Goal: Task Accomplishment & Management: Complete application form

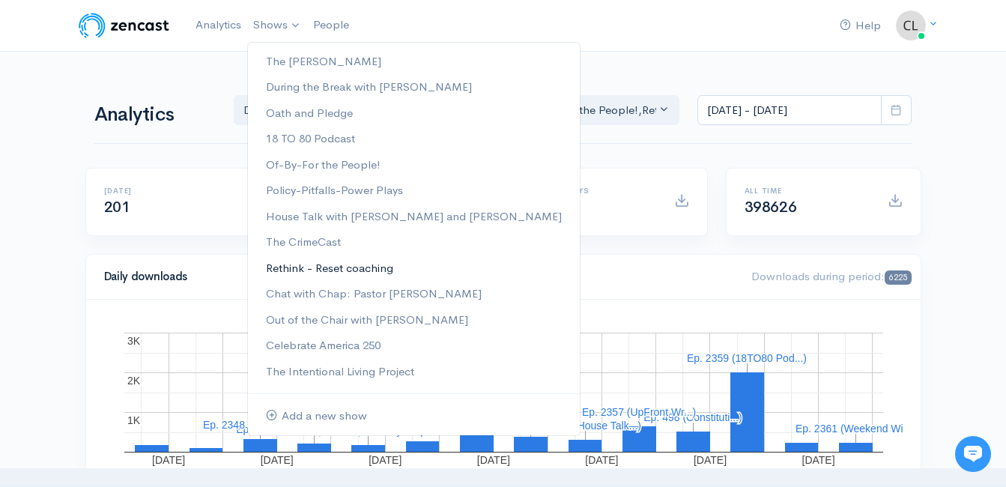
click at [312, 268] on link "Rethink - Reset coaching" at bounding box center [414, 269] width 332 height 26
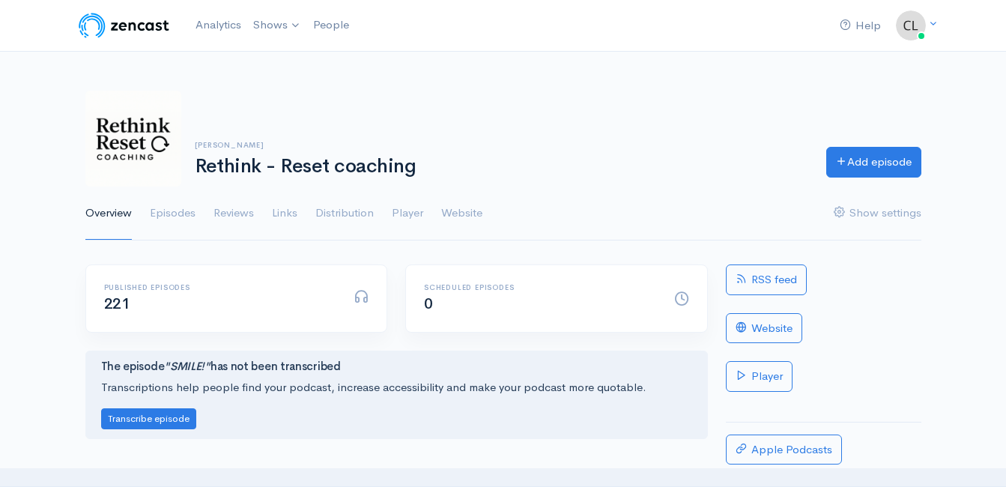
click at [874, 143] on div "[PERSON_NAME] Rethink - Reset coaching Add episode" at bounding box center [503, 139] width 854 height 96
click at [876, 155] on link "Add episode" at bounding box center [874, 160] width 95 height 31
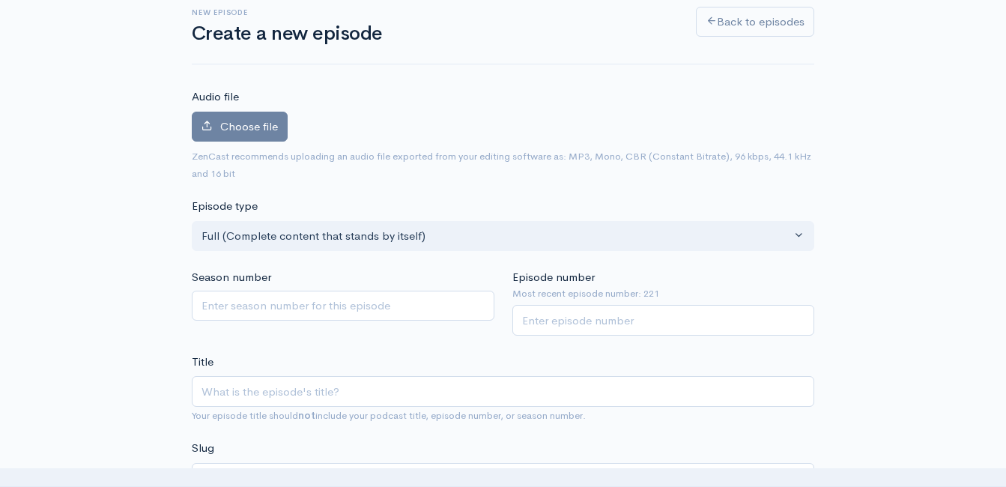
scroll to position [235, 0]
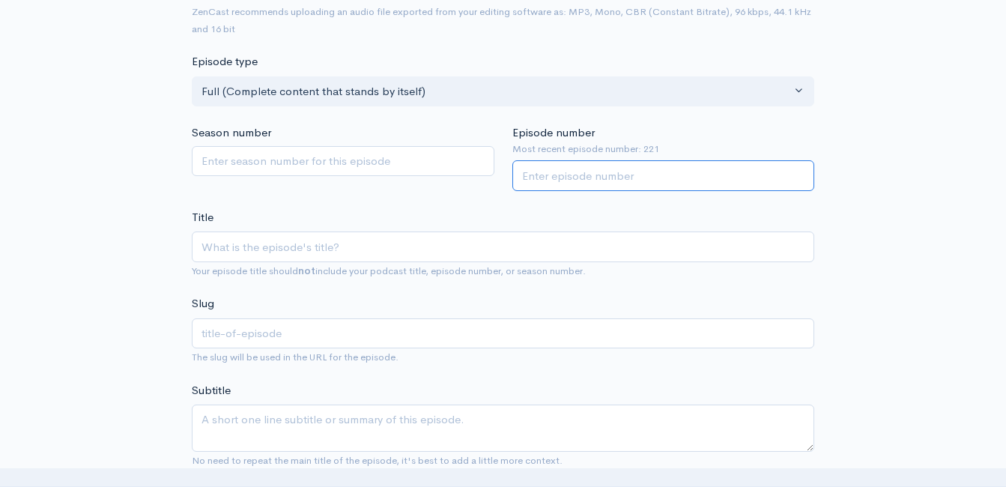
click at [611, 183] on input "Episode number" at bounding box center [664, 175] width 303 height 31
type input "222"
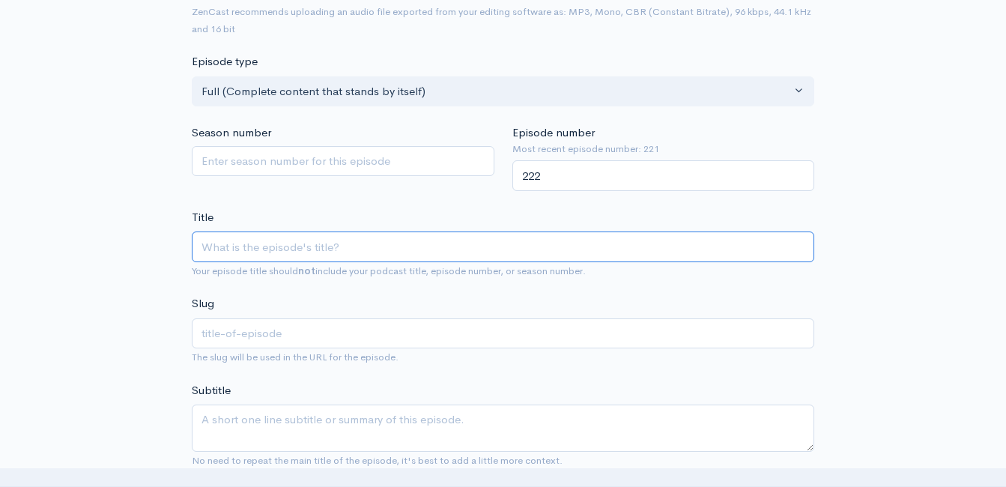
click at [575, 260] on input "Title" at bounding box center [503, 247] width 623 height 31
type input "B"
type input "b"
type input "Be"
type input "be"
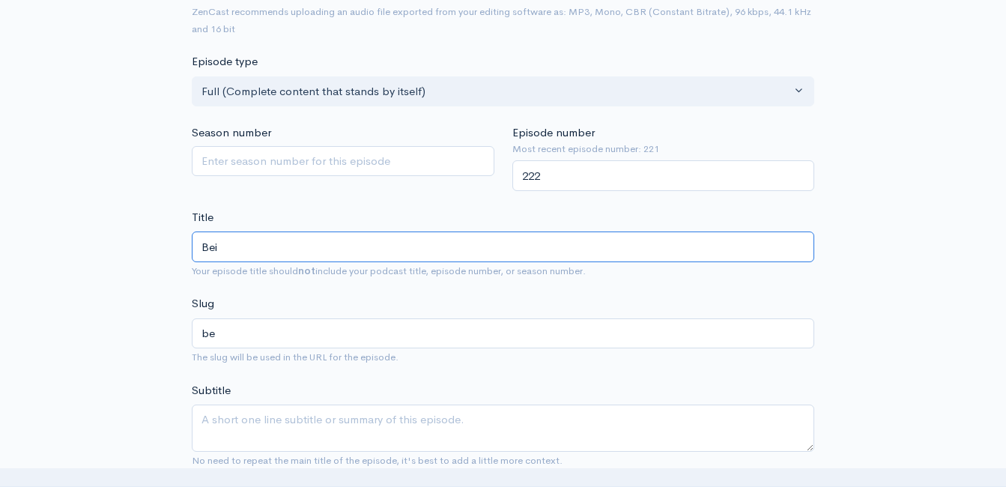
type input "Bein"
type input "bein"
type input "Being"
type input "being"
type input "Being T"
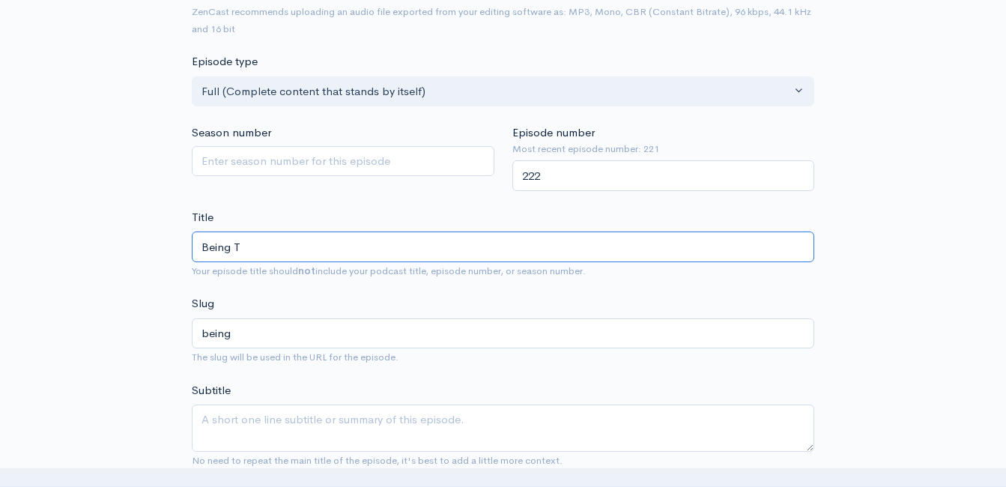
type input "being-t"
type input "Being The"
type input "being-the"
type input "Being Their"
type input "being-their"
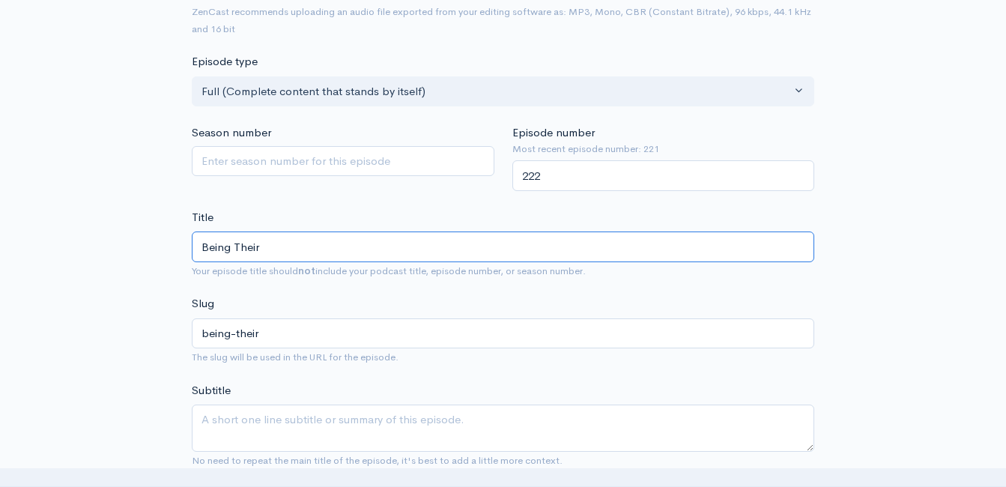
type input "Being Their F"
type input "being-their-f"
type input "Being Their Fr"
type input "being-their-fr"
type input "Being Their Frie"
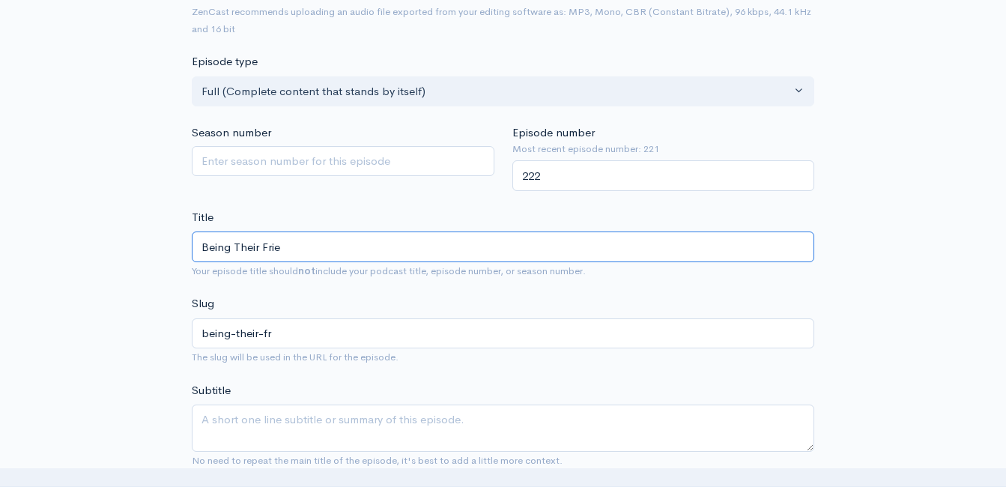
type input "being-their-frie"
type input "Being Their Friend"
type input "being-their-friend"
type input "Being Their Friend v"
type input "being-their-friend-v"
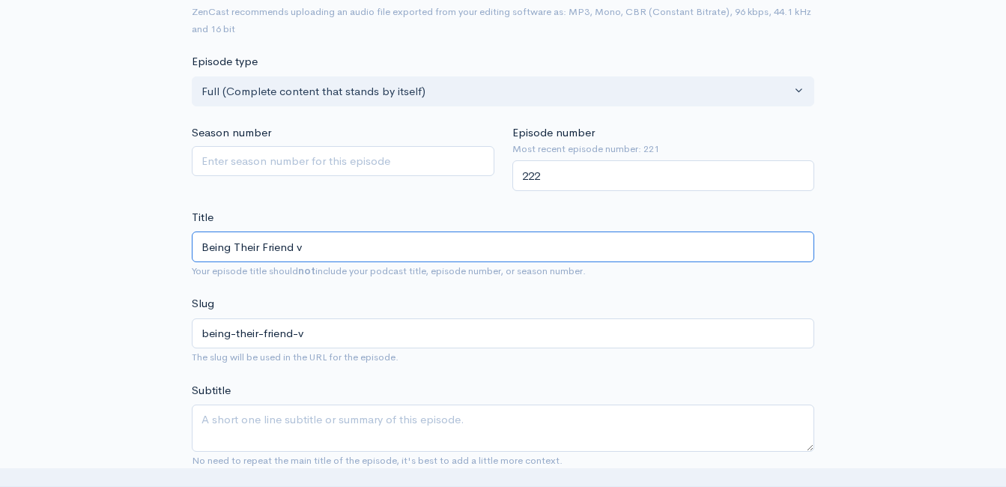
type input "Being Their Friend"
type input "being-their-friend"
type input "Being Their Friend v"
type input "being-their-friend-v"
type input "Being Their Friend vs"
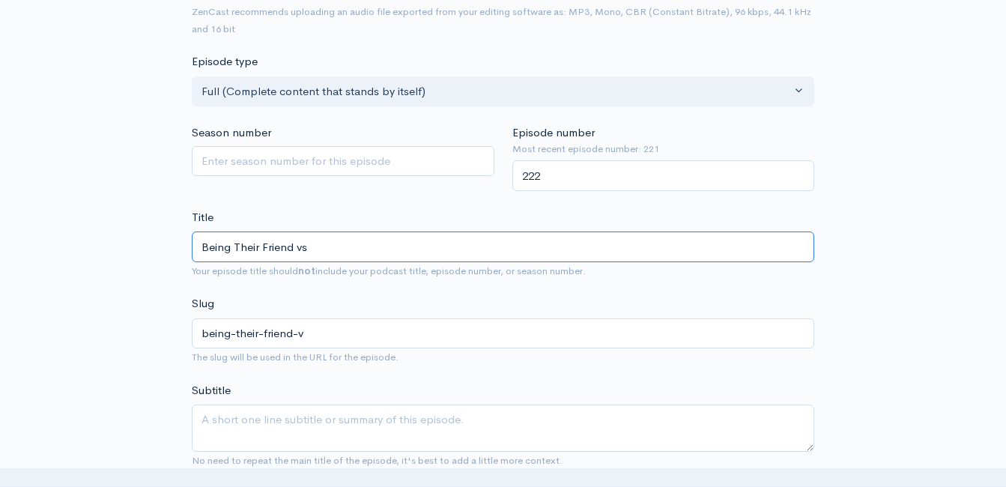
type input "being-their-friend-vs"
type input "Being Their Friend vs. B"
type input "being-their-friend-vs-b"
type input "Being Their Friend vs. Be"
type input "being-their-friend-vs-be"
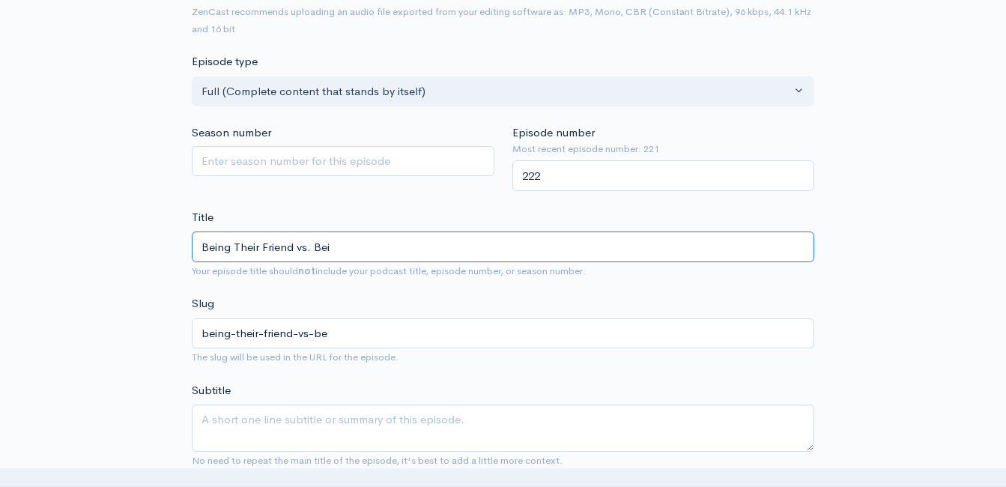
type input "Being Their Friend vs. Bein"
type input "being-their-friend-vs-bein"
type input "Being Their Friend vs. Being"
type input "being-their-friend-vs-being"
type input "Being Their Friend vs. Being T"
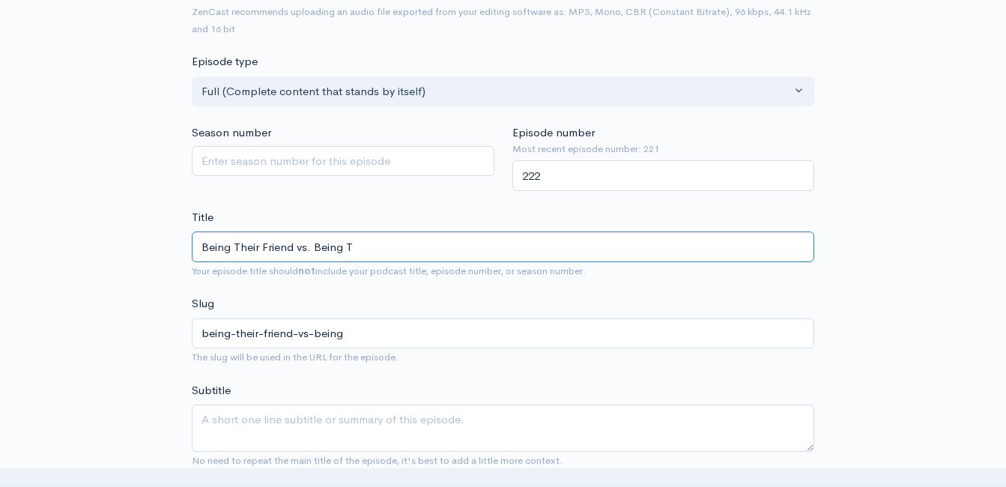
type input "being-their-friend-vs-being-t"
type input "Being Their Friend vs. Being Th"
type input "being-their-friend-vs-being-th"
type input "Being Their Friend vs. Being The"
type input "being-their-friend-vs-being-the"
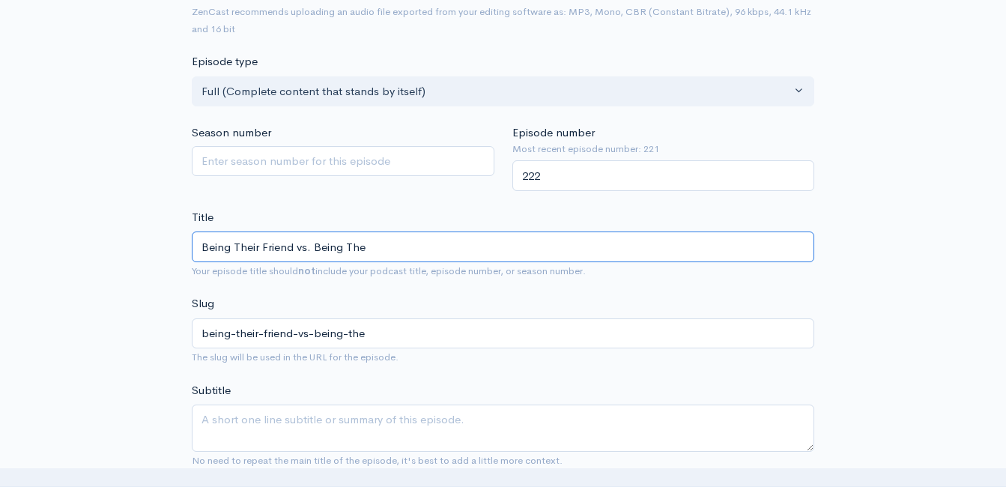
type input "Being Their Friend vs. Being Thei"
type input "being-their-friend-vs-being-thei"
type input "Being Their Friend vs. Being Their"
type input "being-their-friend-vs-being-their"
type input "Being Their Friend vs. Being Their B"
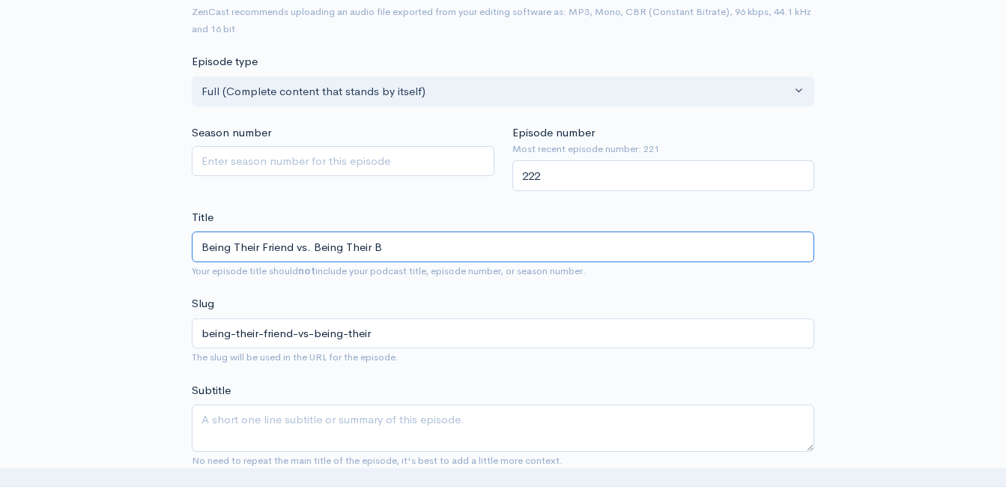
type input "being-their-friend-vs-being-their-b"
type input "Being Their Friend vs. Being Their"
type input "being-their-friend-vs-being-their"
type input "Being Their Friend vs. Being Their M"
type input "being-their-friend-vs-being-their-m"
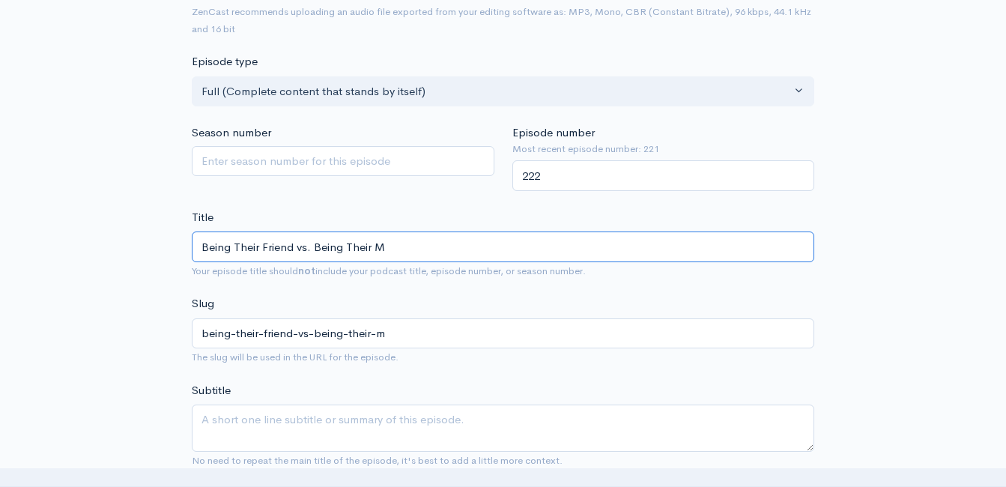
type input "Being Their Friend vs. Being Their Ma"
type input "being-their-friend-vs-being-their-ma"
type input "Being Their Friend vs. Being Their Man"
type input "being-their-friend-vs-being-their-man"
type input "Being Their Friend vs. Being Their Mana"
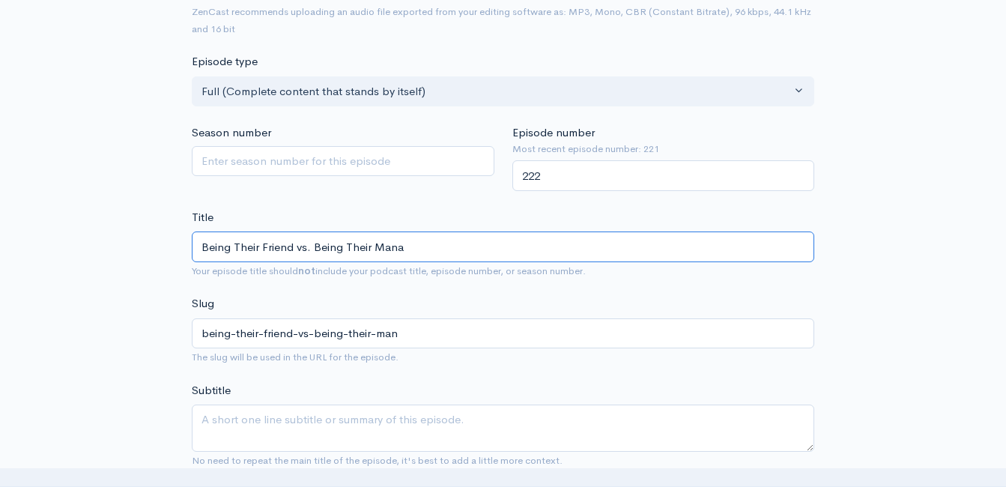
type input "being-their-friend-vs-being-their-mana"
type input "Being Their Friend vs. Being Their Man"
type input "being-their-friend-vs-being-their-man"
type input "Being Their Friend vs. Being Their Ma"
type input "being-their-friend-vs-being-their-ma"
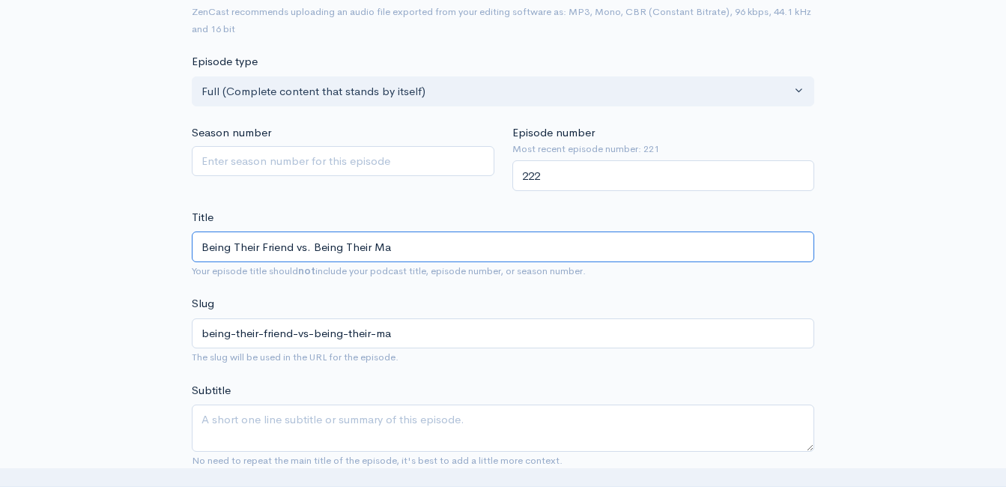
type input "Being Their Friend vs. Being Their M"
type input "being-their-friend-vs-being-their-m"
type input "Being Their Friend vs. Being Their"
type input "being-their-friend-vs-being-their"
type input "Being Their Friend vs. Being Their B"
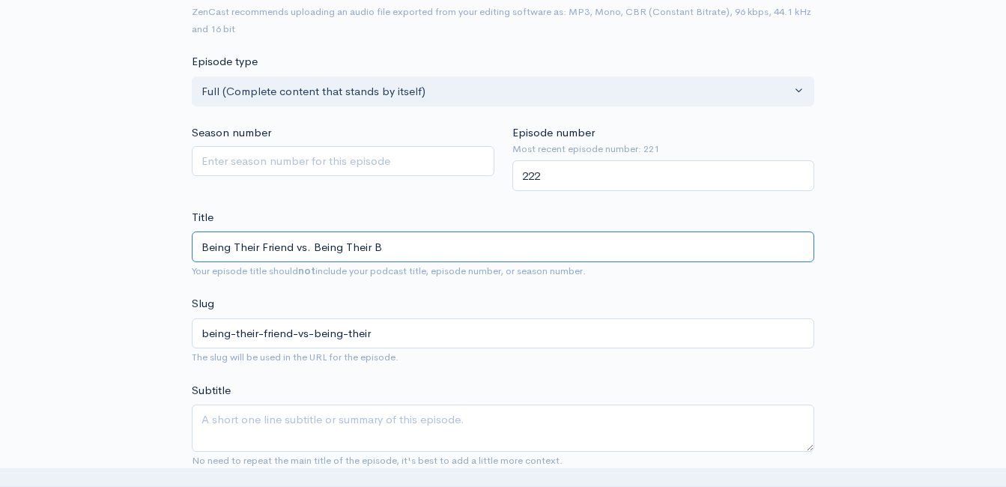
type input "being-their-friend-vs-being-their-b"
type input "Being Their Friend vs. Being Their Bo"
type input "being-their-friend-vs-being-their-bo"
type input "Being Their Friend vs. Being Their Bos"
type input "being-their-friend-vs-being-their-bos"
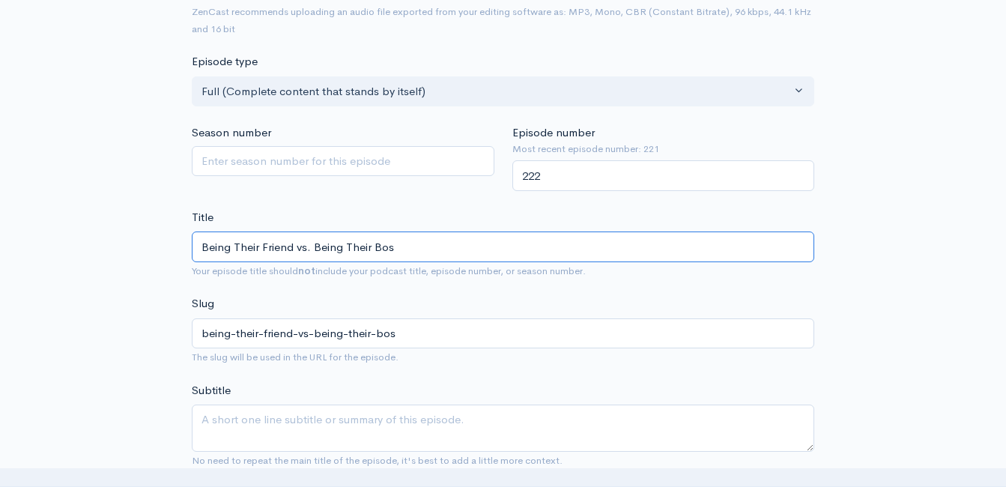
type input "Being Their Friend vs. Being Their Boss"
type input "being-their-friend-vs-being-their-boss"
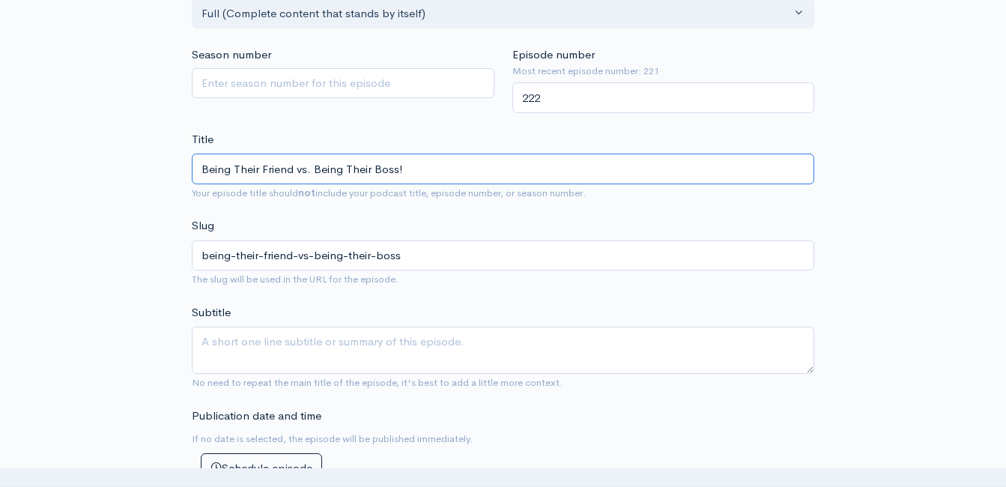
scroll to position [534, 0]
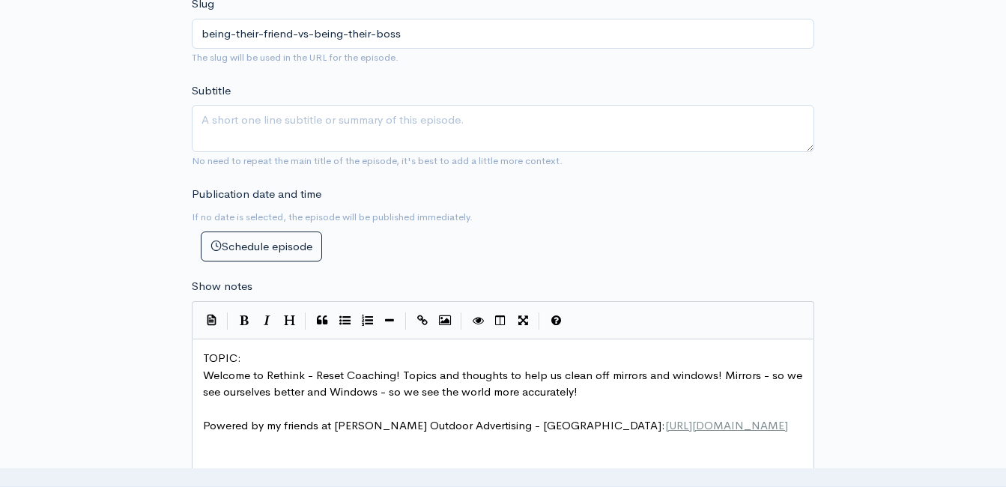
type input "Being Their Friend vs. Being Their Boss!"
click at [253, 360] on pre "TOPIC:" at bounding box center [508, 358] width 617 height 17
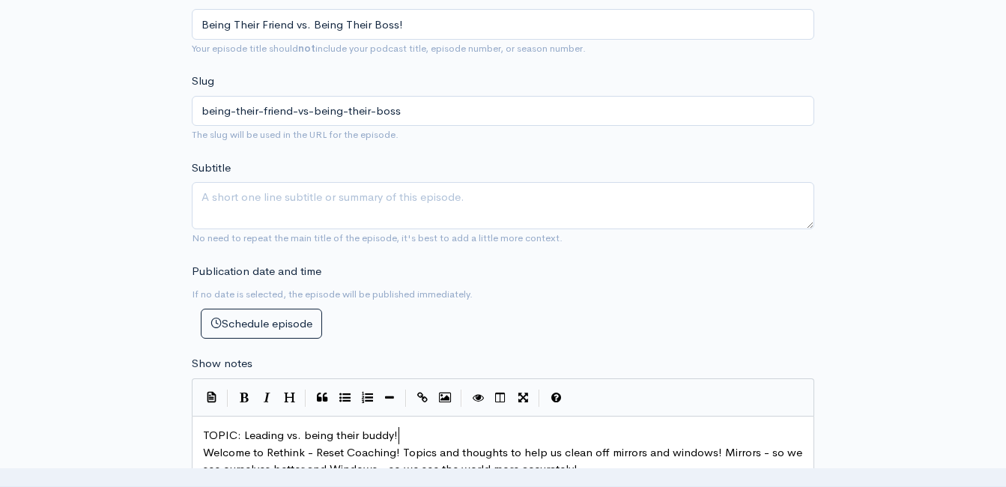
scroll to position [235, 0]
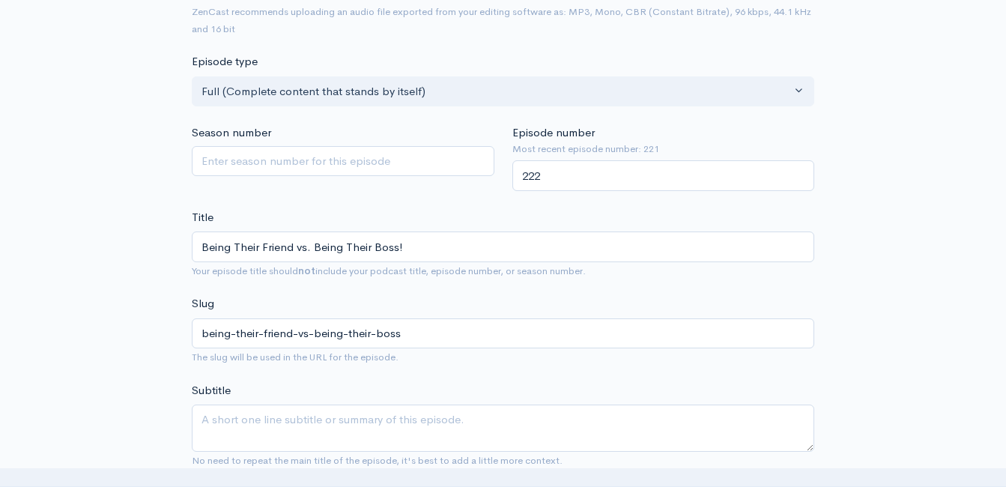
type textarea "Leading vs. being their buddy!"
drag, startPoint x: 401, startPoint y: 243, endPoint x: 0, endPoint y: 197, distance: 403.5
click at [0, 196] on html "Help Notifications View all Your profile Team settings Default team Current Log…" at bounding box center [503, 8] width 1006 height 487
type input "A"
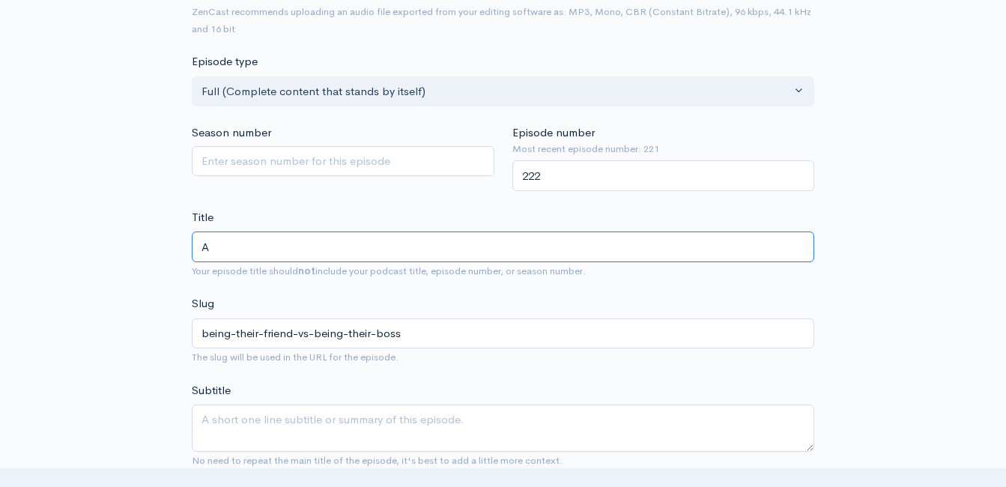
type input "a"
type input "Am"
type input "am"
type input "Am I"
type input "am-i"
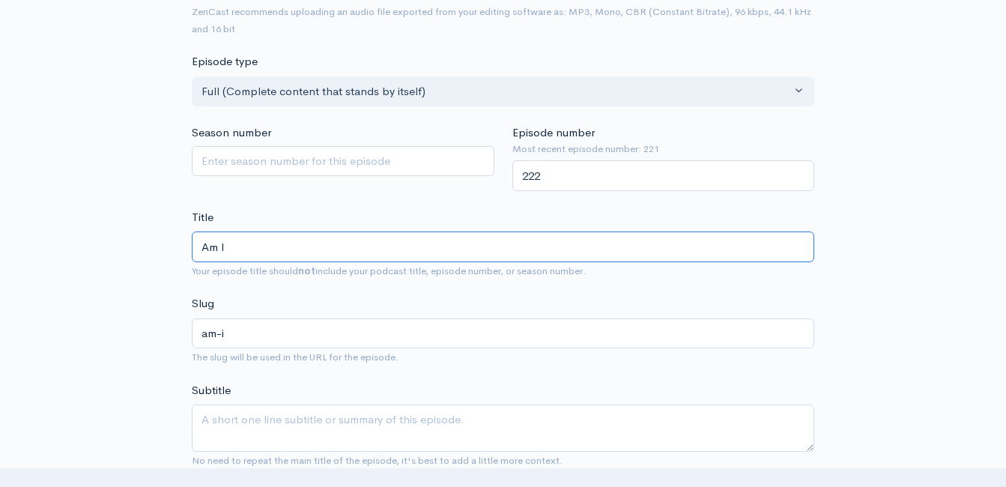
type input "Am I T"
type input "am-i-t"
type input "Am I The"
type input "am-i-the"
type input "Am I Thei"
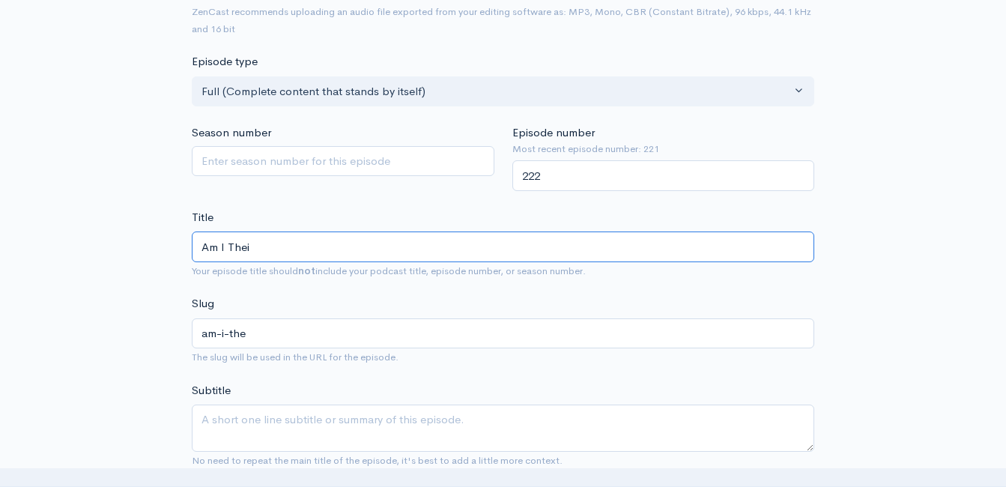
type input "am-i-thei"
type input "Am I Their"
type input "am-i-their"
type input "Am I Their B"
type input "am-i-their-b"
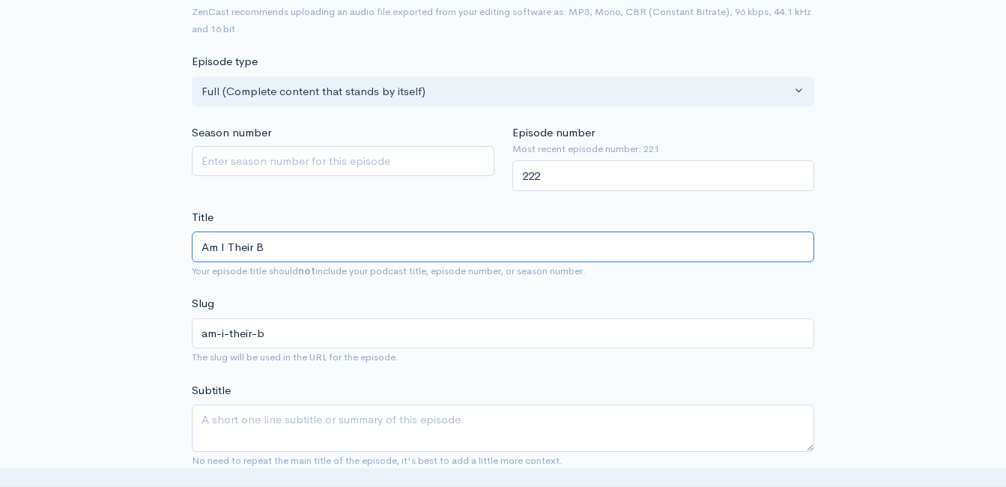
type input "Am I Their Bu"
type input "am-i-their-bu"
type input "Am I Their Bud"
type input "am-i-their-bud"
type input "Am I Their Buddy"
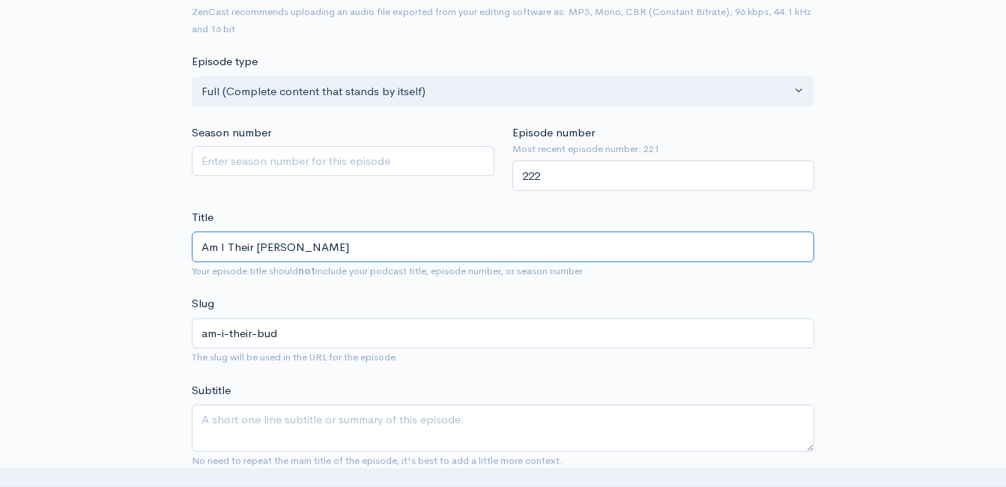
type input "am-i-their-[PERSON_NAME]"
type input "Am I Their Buddy"
type input "am-i-their-buddy"
type input "Am I Their Buddy o"
type input "am-i-their-buddy-o"
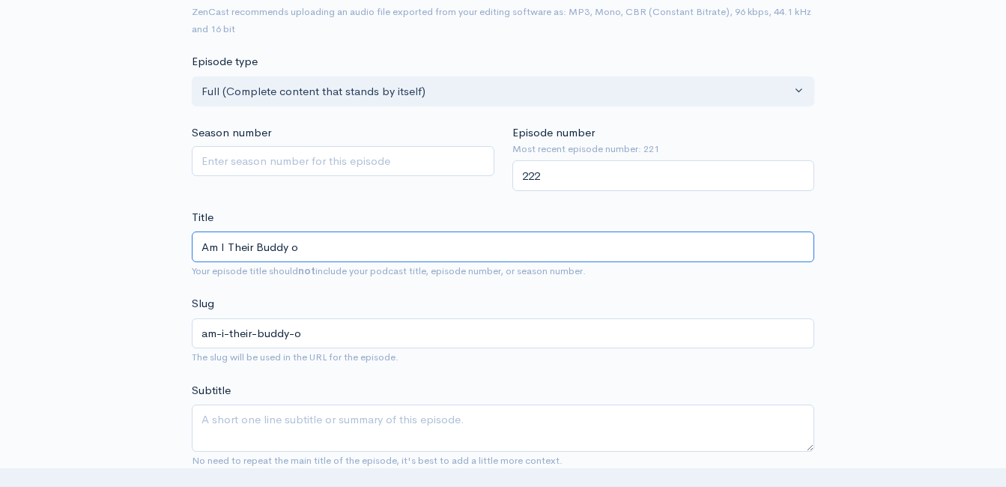
type input "Am I Their Buddy or"
type input "am-i-their-buddy-or"
type input "Am I Their Buddy or T"
type input "am-i-their-buddy-or-t"
type input "Am I Their Buddy or The"
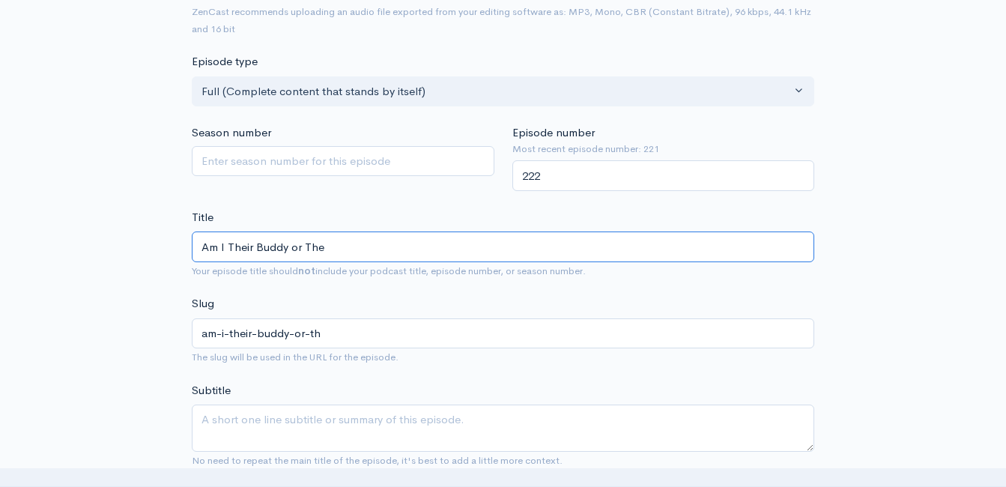
type input "am-i-their-buddy-or-the"
type input "Am I Their Buddy or Thei"
type input "am-i-their-buddy-or-[DEMOGRAPHIC_DATA]"
type input "Am I Their Buddy or Their"
type input "am-i-their-buddy-or-their"
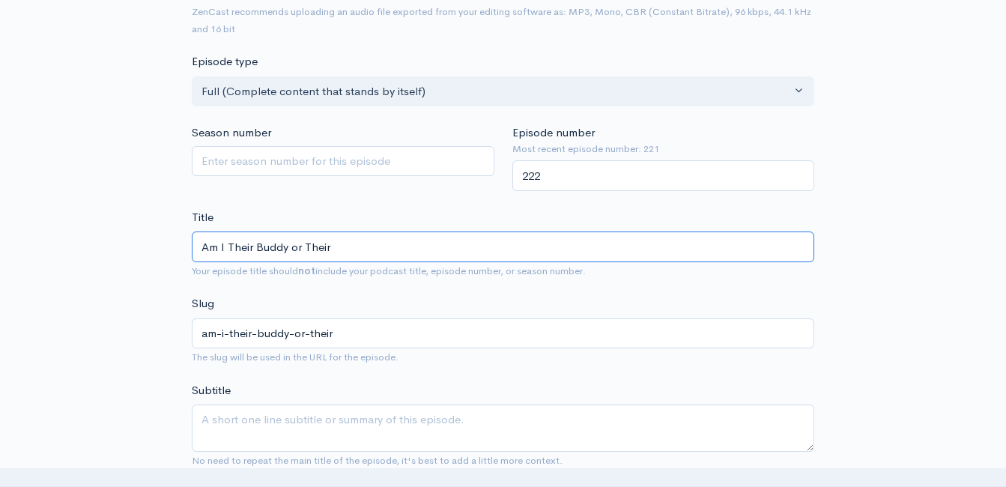
type input "Am I Their Buddy or Their L"
type input "am-i-their-buddy-or-their-l"
type input "Am I Their Buddy or Their Le"
type input "am-i-their-buddy-or-their-le"
type input "Am I Their Buddy or Their Lea"
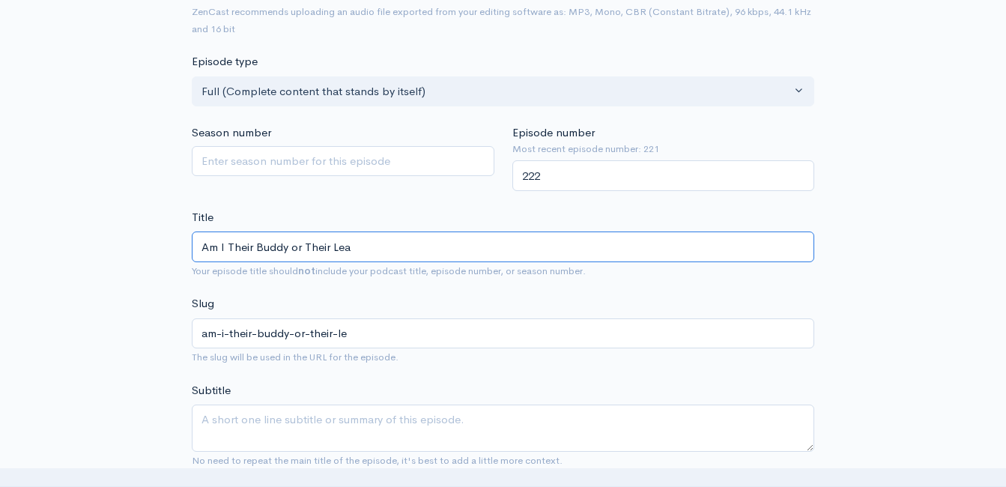
type input "am-i-their-buddy-or-their-lea"
type input "Am I Their Buddy or Their Lead"
type input "am-i-their-buddy-or-their-lead"
type input "Am I Their Buddy or Their Leader"
type input "am-i-their-buddy-or-their-leader"
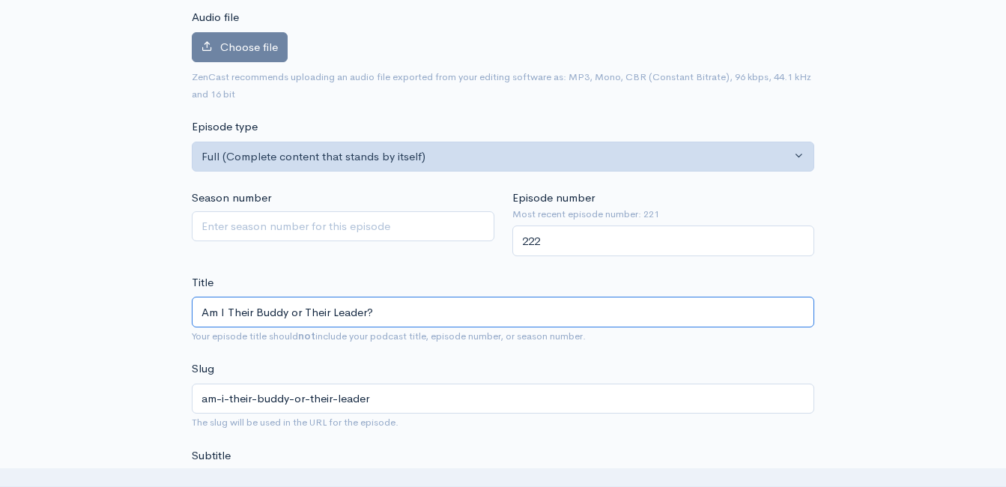
scroll to position [85, 0]
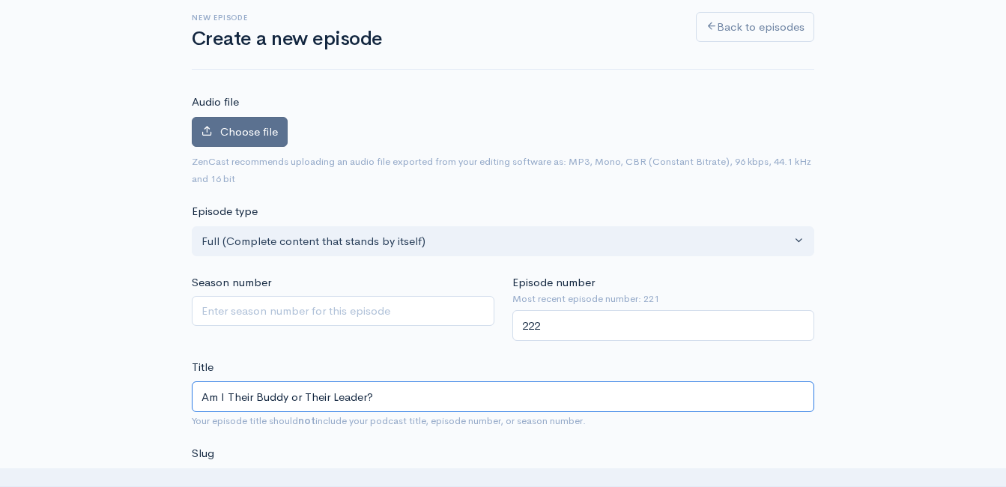
type input "Am I Their Buddy or Their Leader?"
click at [258, 130] on span "Choose file" at bounding box center [249, 131] width 58 height 14
click at [0, 0] on input "Choose file" at bounding box center [0, 0] width 0 height 0
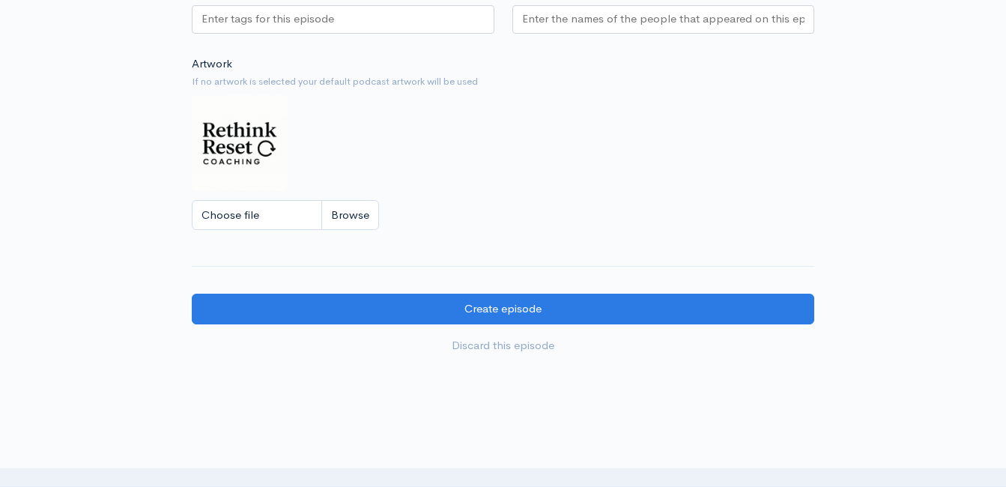
scroll to position [1508, 0]
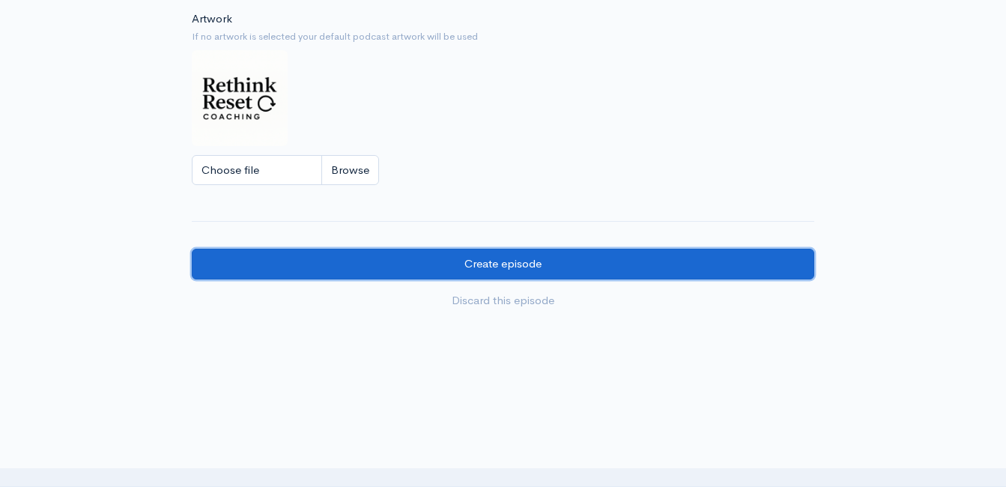
click at [559, 279] on input "Create episode" at bounding box center [503, 264] width 623 height 31
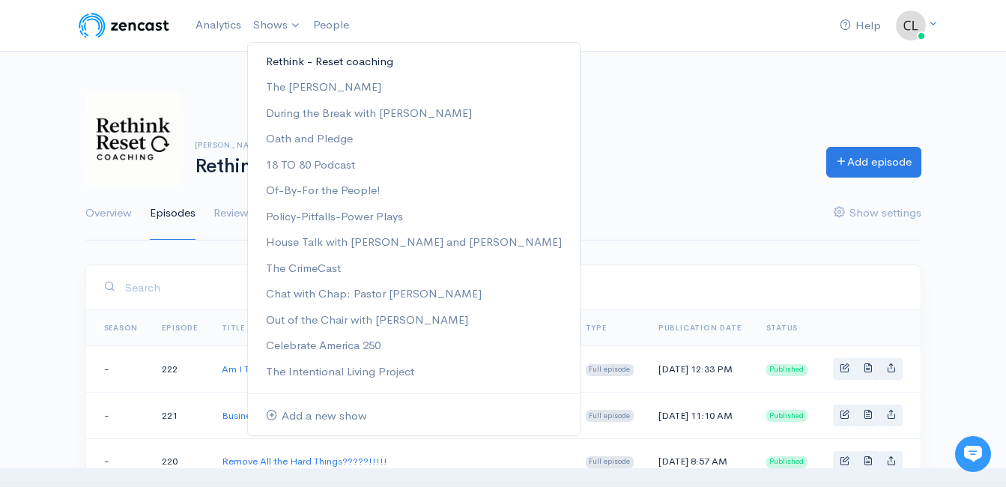
click at [291, 60] on link "Rethink - Reset coaching" at bounding box center [414, 62] width 332 height 26
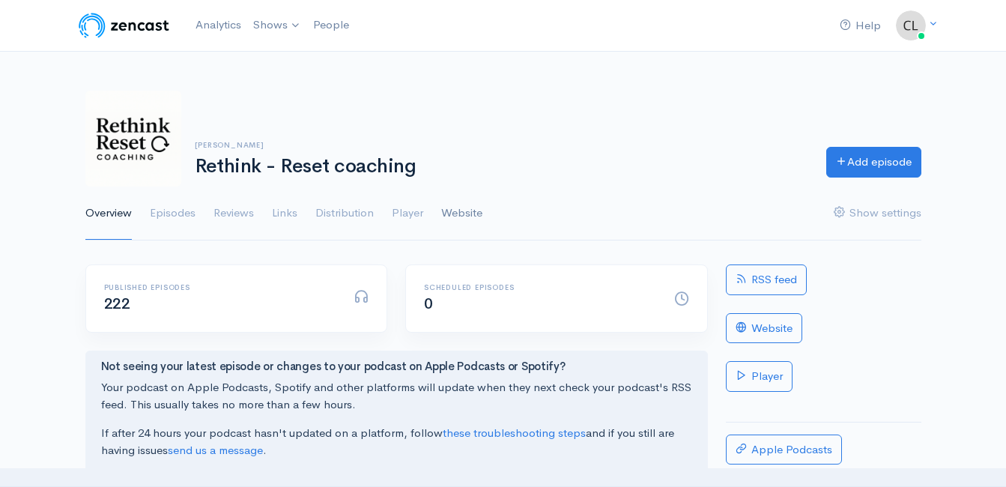
click at [453, 210] on link "Website" at bounding box center [461, 214] width 41 height 54
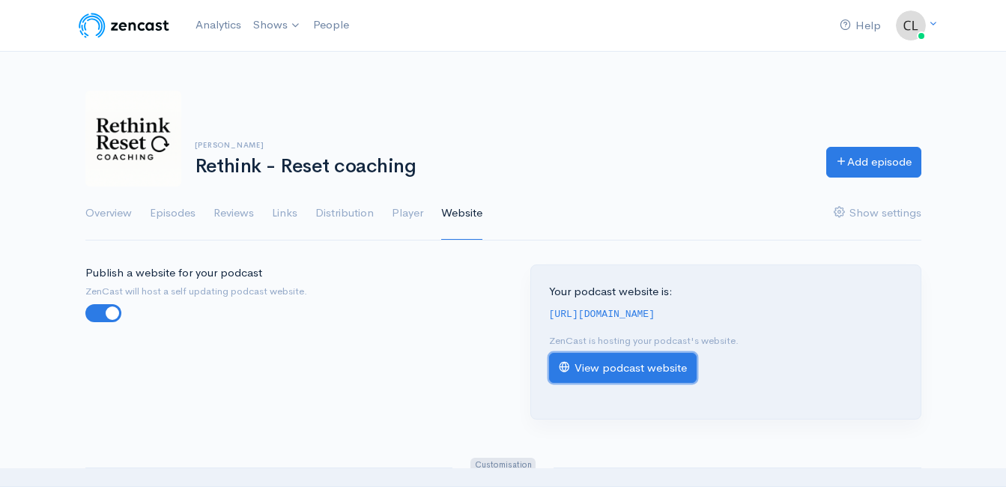
click at [647, 361] on link "View podcast website" at bounding box center [623, 368] width 148 height 31
click at [227, 19] on link "Analytics" at bounding box center [219, 25] width 58 height 32
